Goal: Navigation & Orientation: Find specific page/section

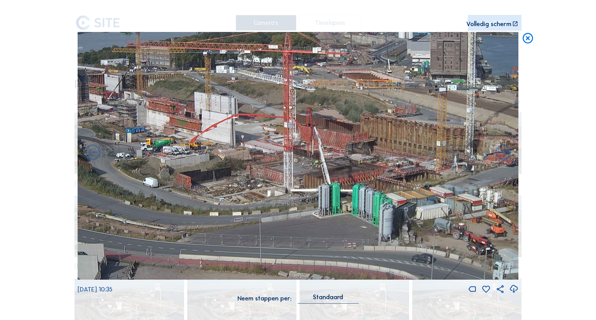
click at [164, 155] on img at bounding box center [298, 156] width 441 height 248
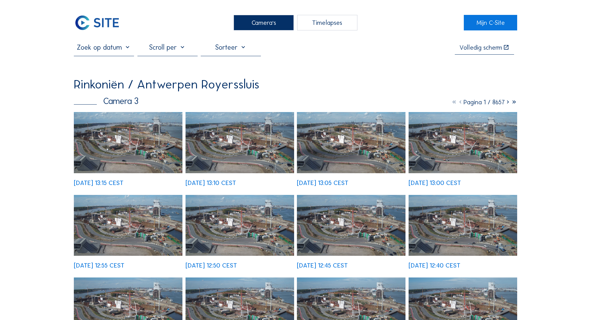
click at [101, 22] on img at bounding box center [97, 23] width 47 height 16
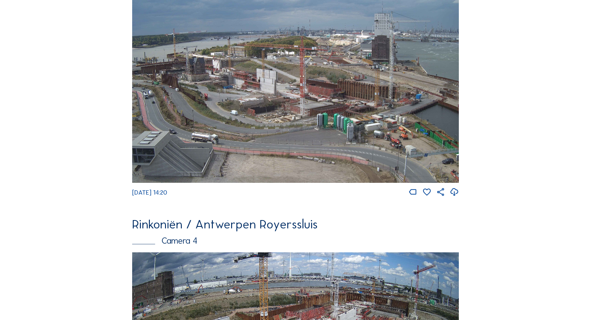
scroll to position [877, 0]
click at [262, 155] on img at bounding box center [295, 91] width 327 height 184
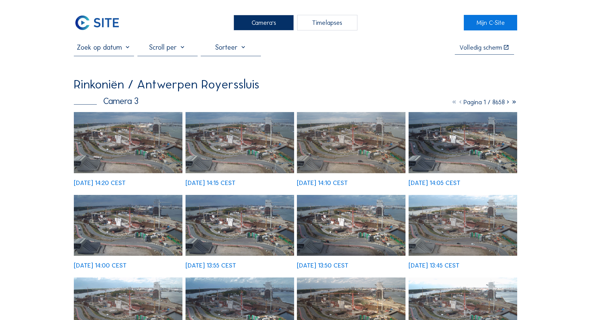
click at [141, 147] on img at bounding box center [128, 142] width 109 height 61
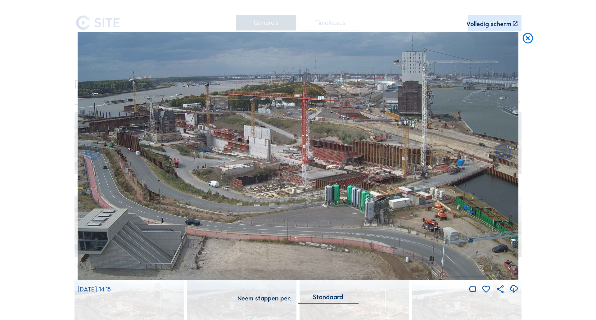
click at [240, 220] on img at bounding box center [298, 156] width 441 height 248
